Goal: Information Seeking & Learning: Learn about a topic

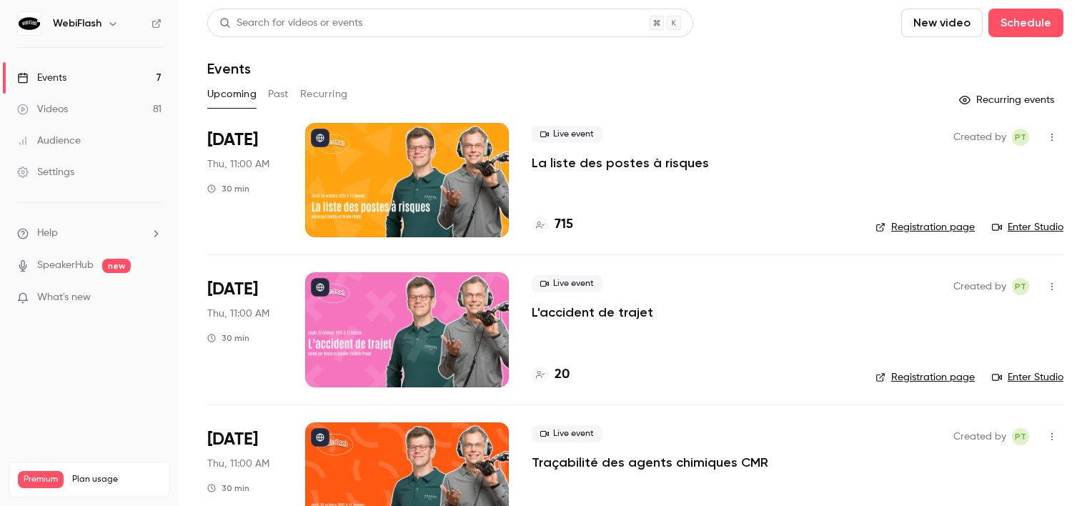
click at [434, 162] on div at bounding box center [407, 180] width 204 height 114
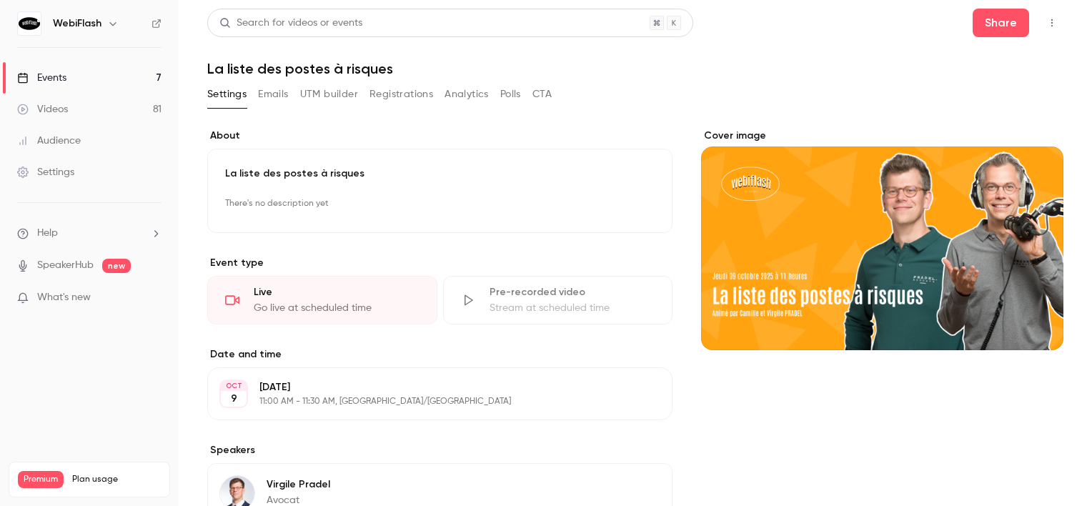
click at [379, 97] on button "Registrations" at bounding box center [401, 94] width 64 height 23
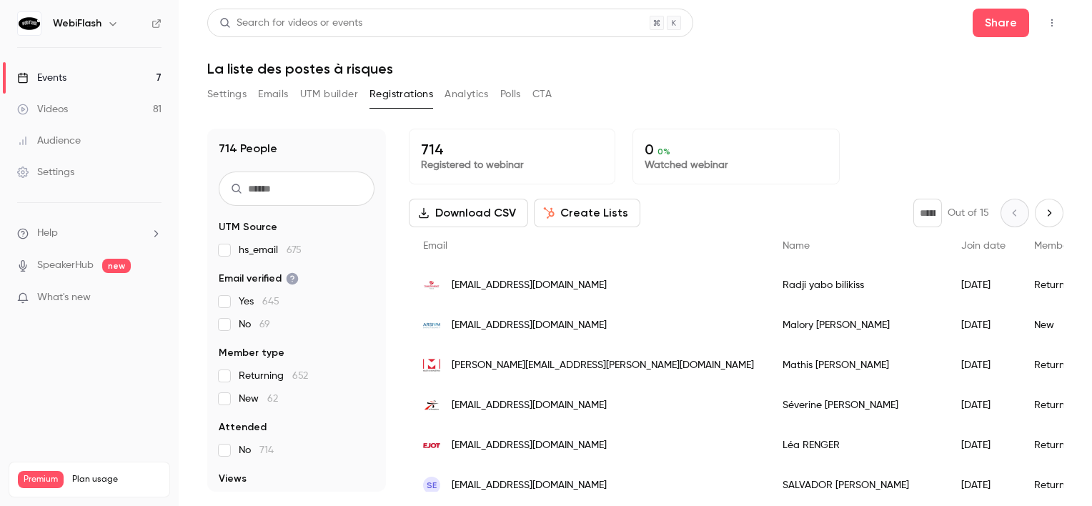
click at [121, 94] on link "Videos 81" at bounding box center [89, 109] width 179 height 31
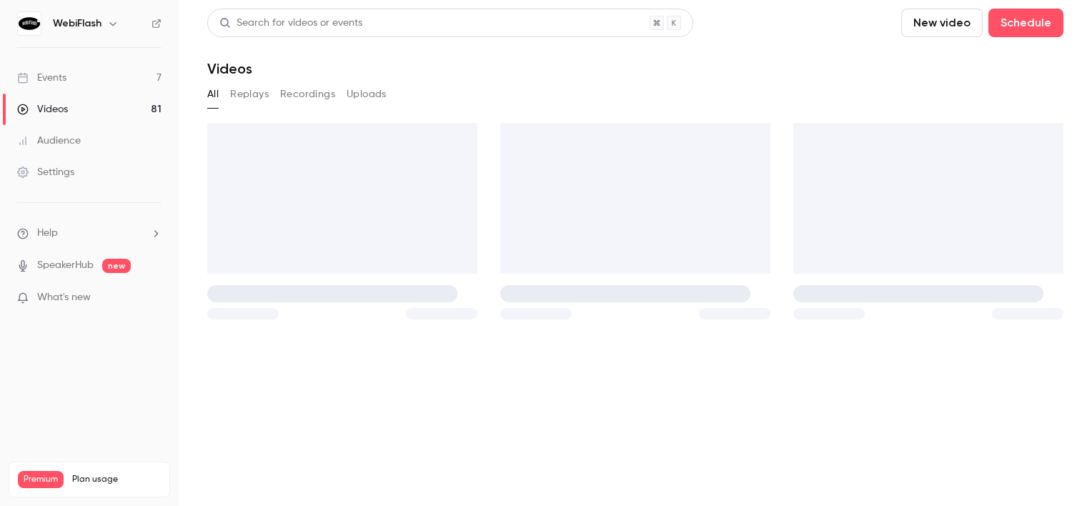
click at [116, 74] on link "Events 7" at bounding box center [89, 77] width 179 height 31
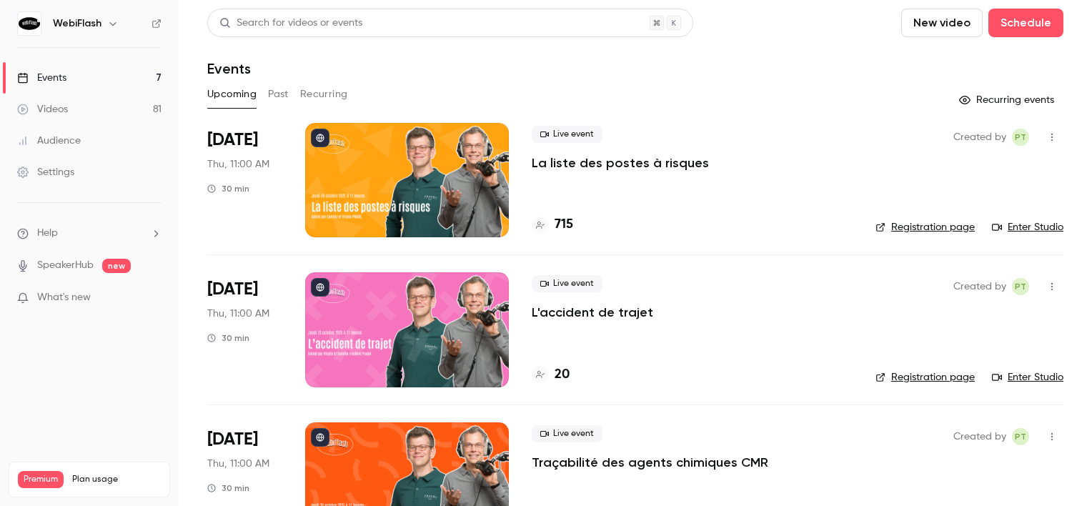
click at [267, 99] on div "Upcoming Past Recurring" at bounding box center [635, 94] width 856 height 23
click at [281, 94] on button "Past" at bounding box center [278, 94] width 21 height 23
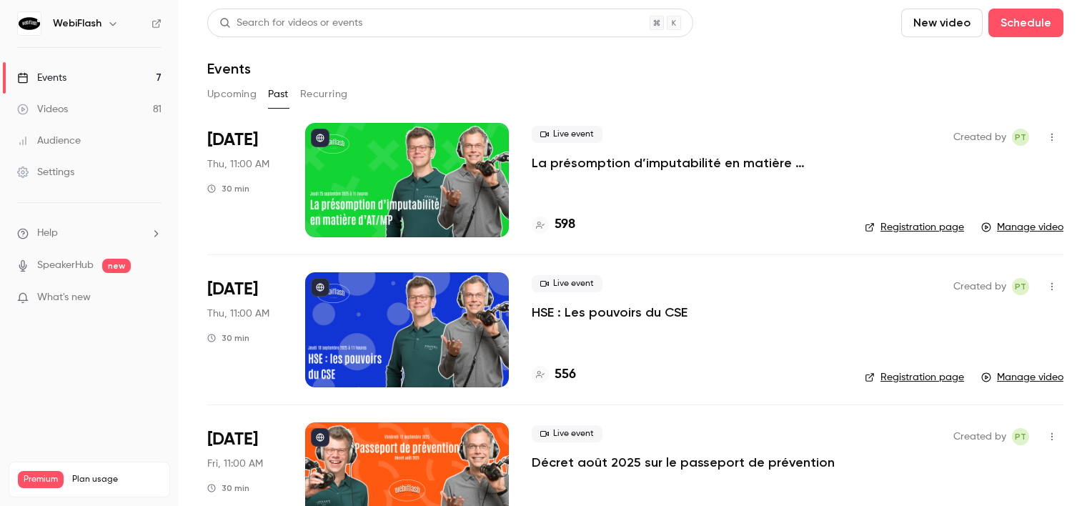
click at [397, 189] on div at bounding box center [407, 180] width 204 height 114
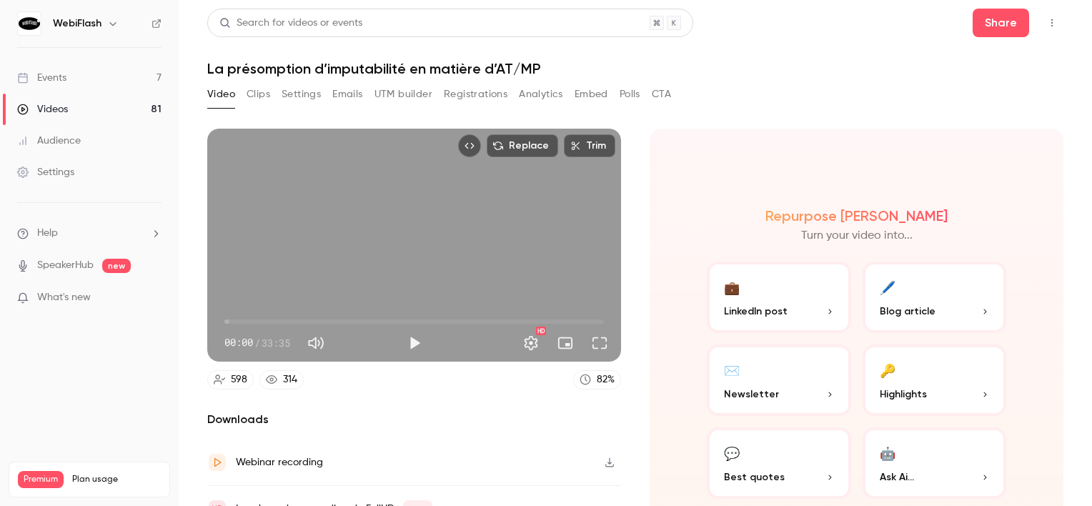
type input "***"
click at [292, 312] on span "00:00" at bounding box center [413, 321] width 379 height 23
